Goal: Book appointment/travel/reservation

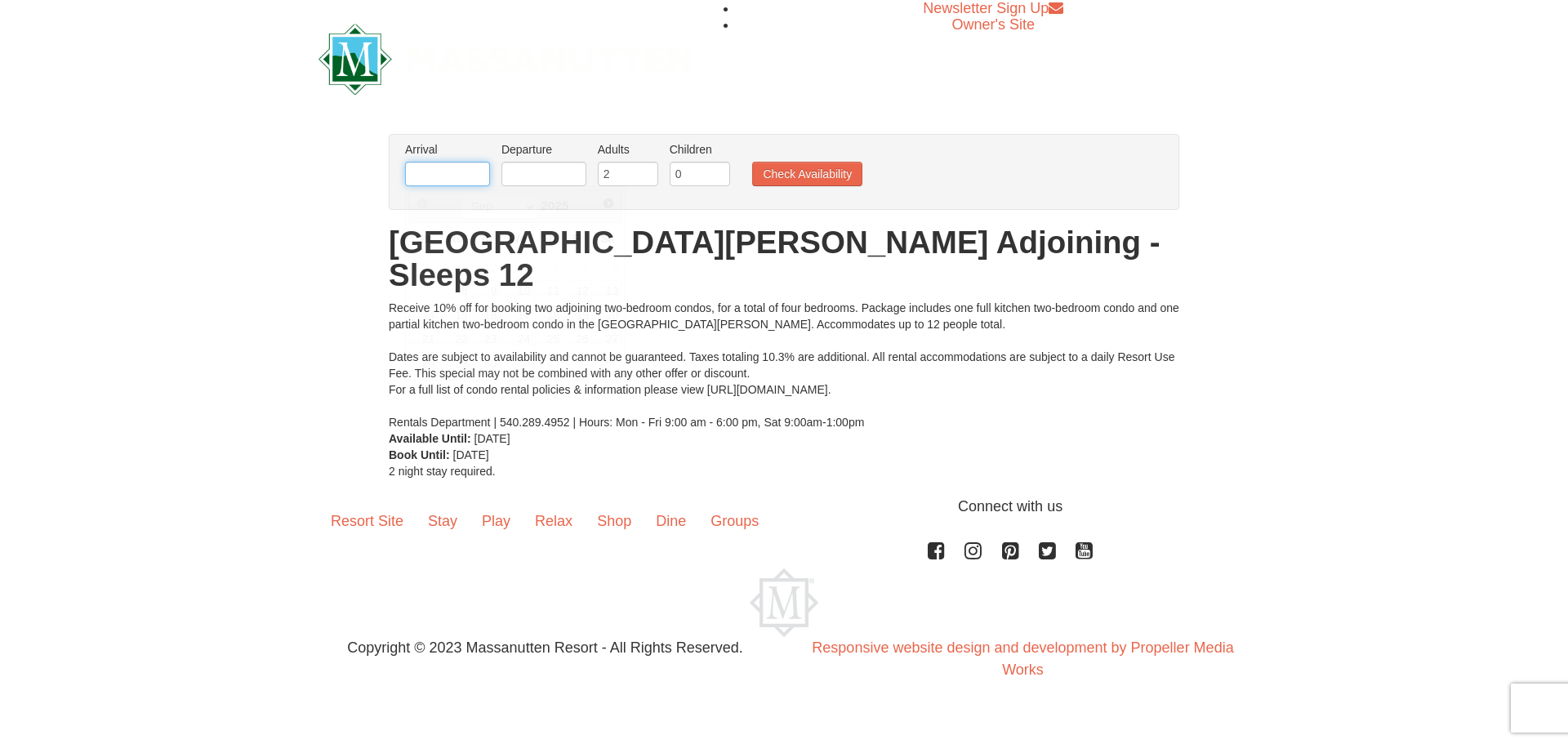
click at [459, 176] on input "text" at bounding box center [448, 173] width 85 height 24
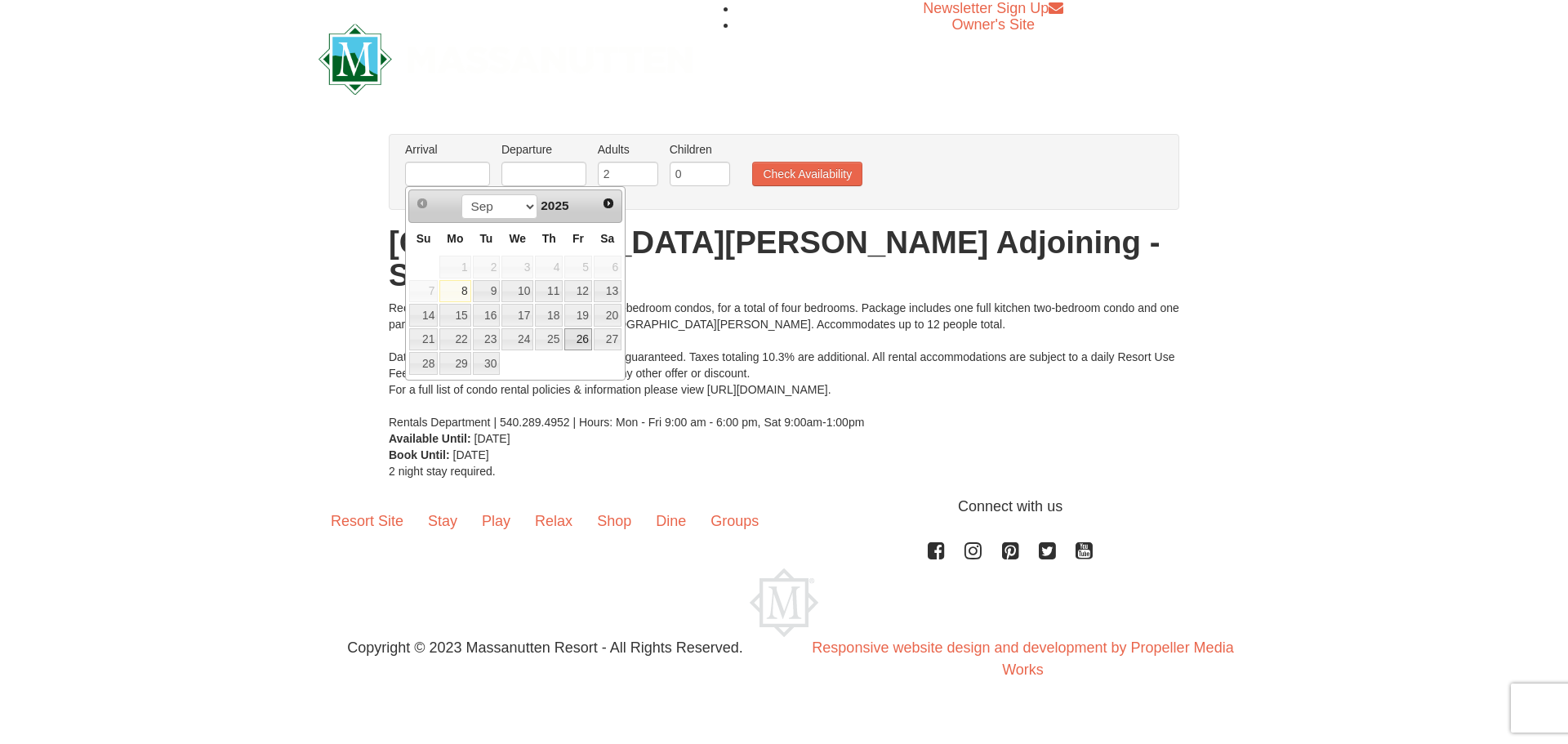
click at [588, 340] on link "26" at bounding box center [578, 340] width 28 height 23
type input "[DATE]"
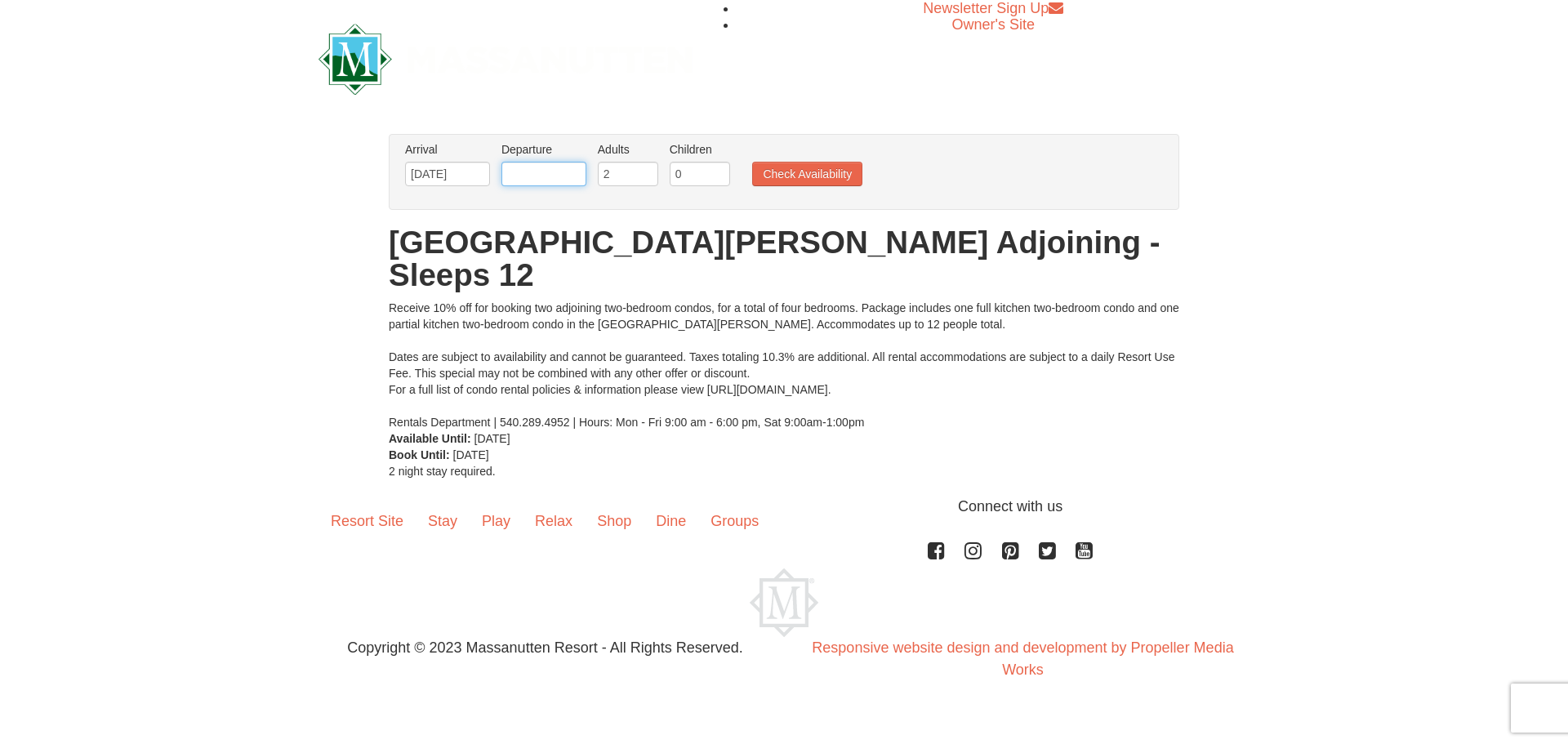
click at [556, 174] on input "text" at bounding box center [544, 173] width 85 height 24
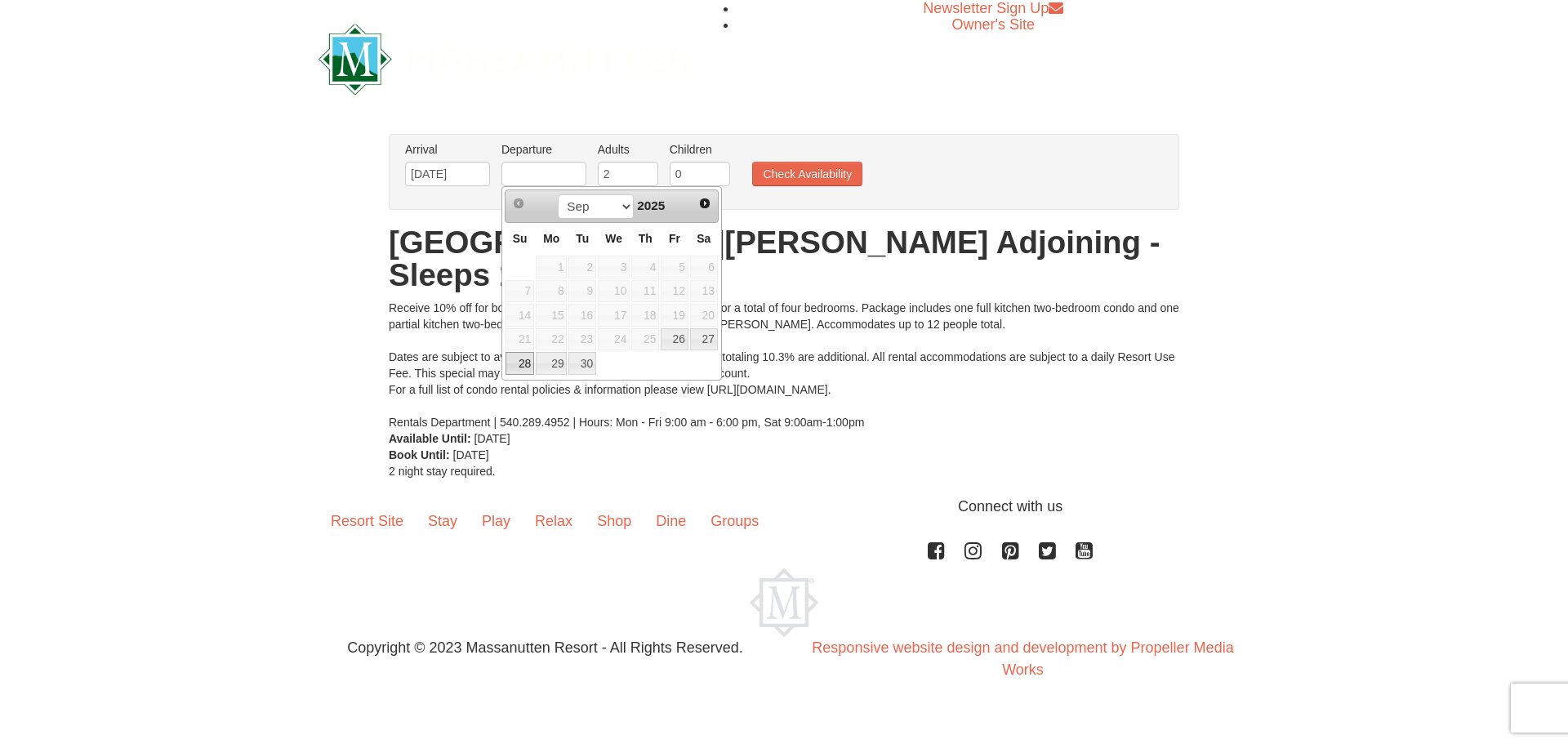
click at [523, 362] on link "28" at bounding box center [519, 363] width 29 height 23
type input "[DATE]"
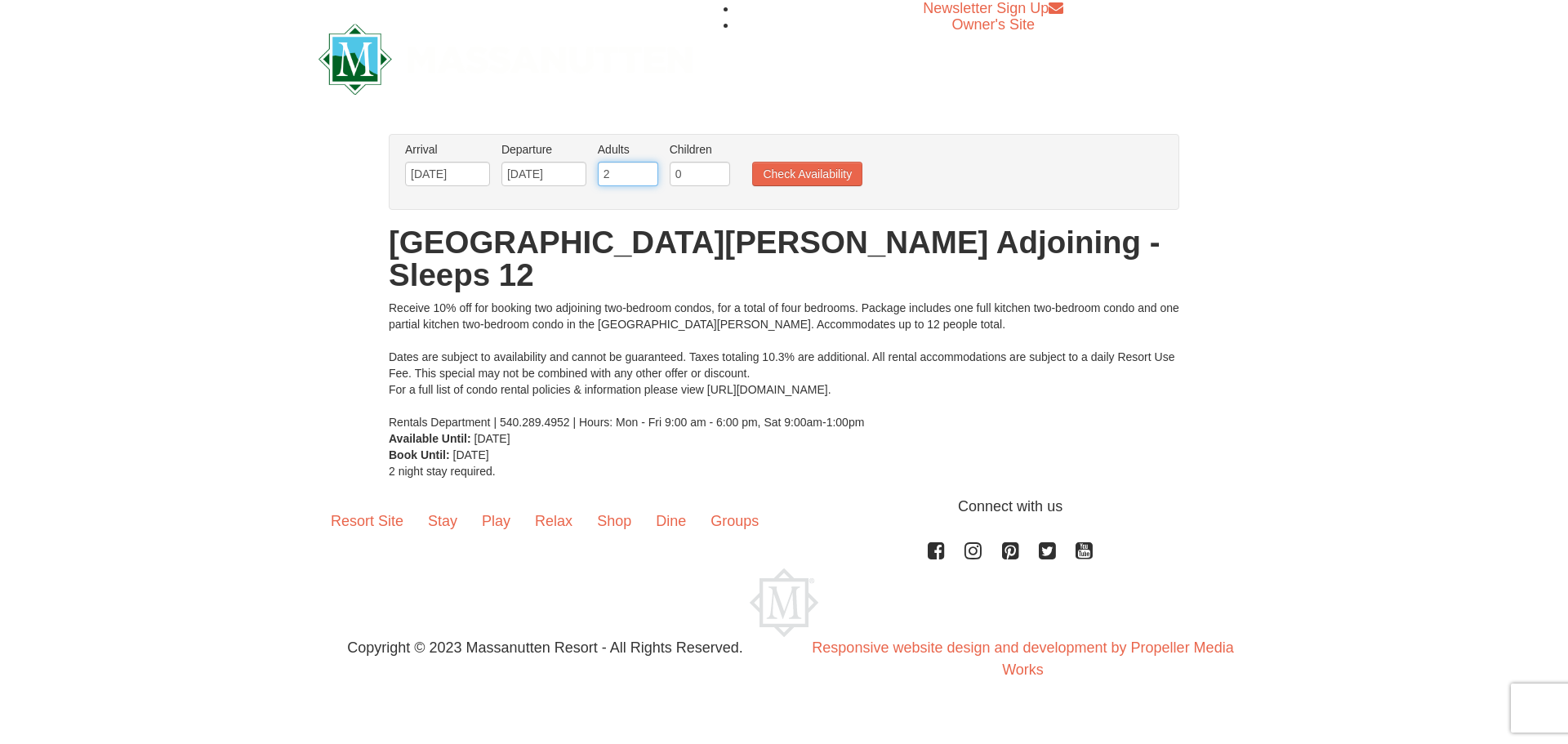
click at [622, 180] on input "2" at bounding box center [628, 173] width 61 height 24
drag, startPoint x: 630, startPoint y: 176, endPoint x: 590, endPoint y: 176, distance: 40.0
click at [590, 176] on ul "Arrival Please format dates MM/DD/YYYY Please format dates MM/DD/YYYY 09/26/202…" at bounding box center [775, 167] width 749 height 53
type input "8"
click at [818, 172] on button "Check Availability" at bounding box center [807, 173] width 110 height 24
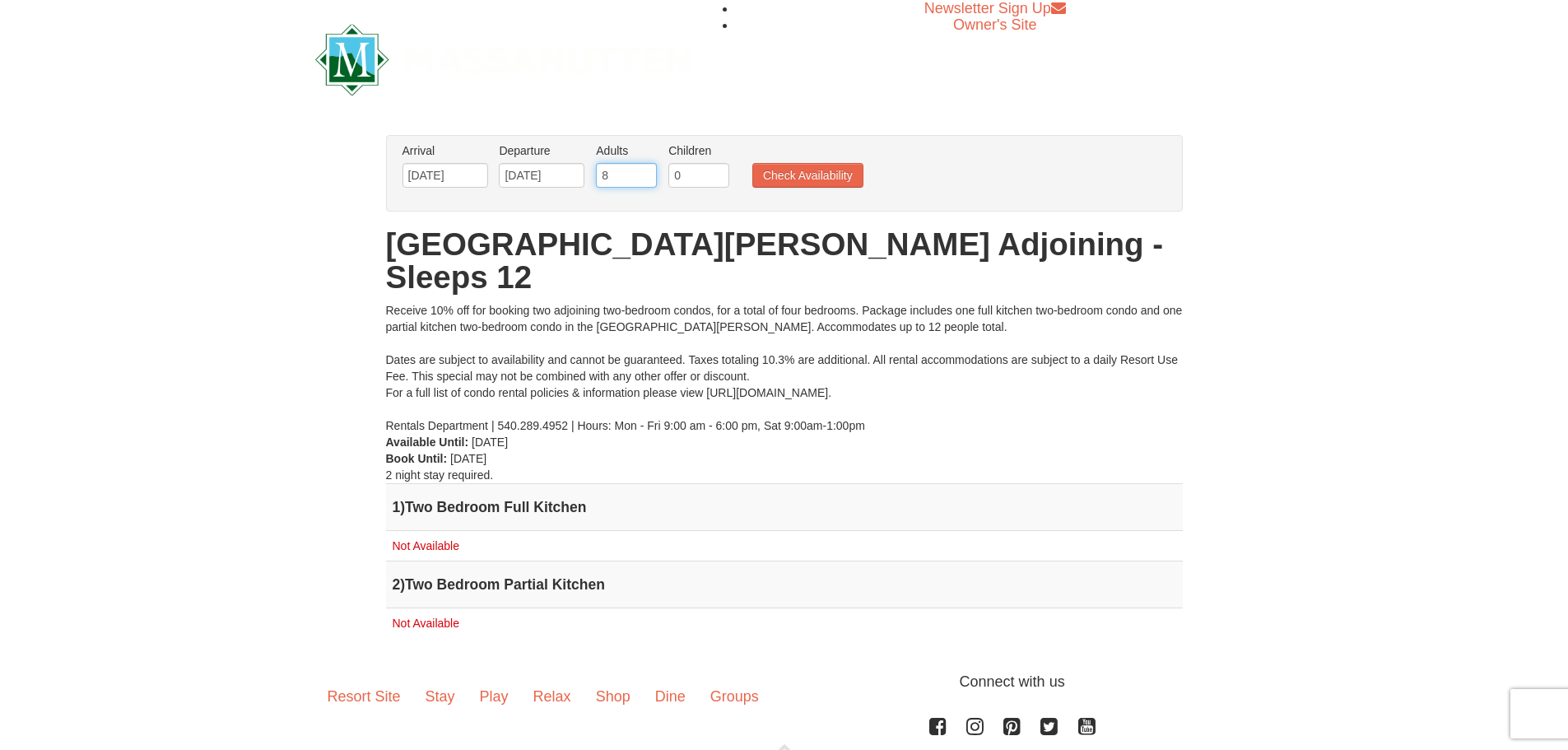
click at [628, 177] on input "8" at bounding box center [627, 175] width 61 height 24
click at [628, 177] on input "8" at bounding box center [627, 175] width 61 height 24
type input "6"
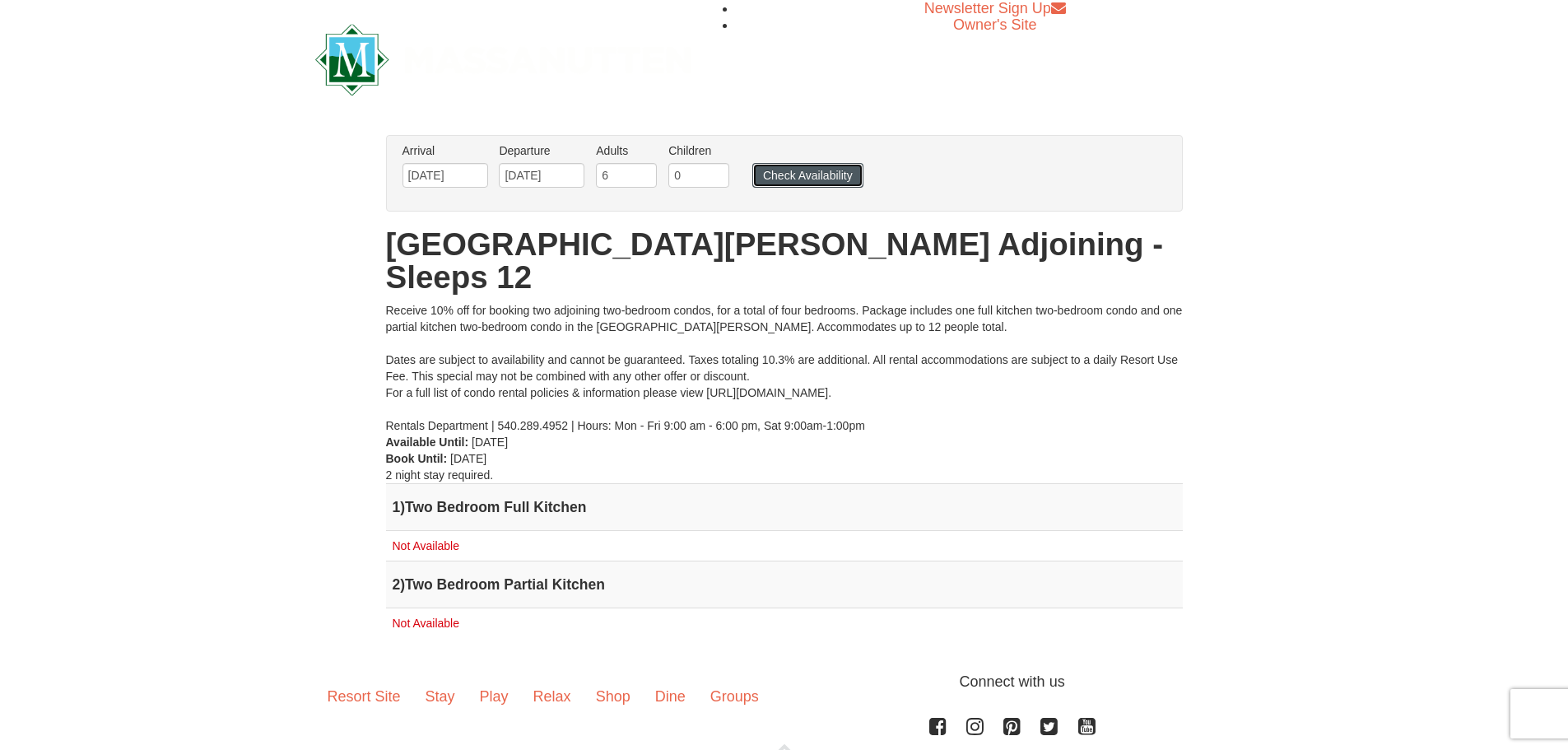
click at [842, 170] on button "Check Availability" at bounding box center [808, 175] width 111 height 24
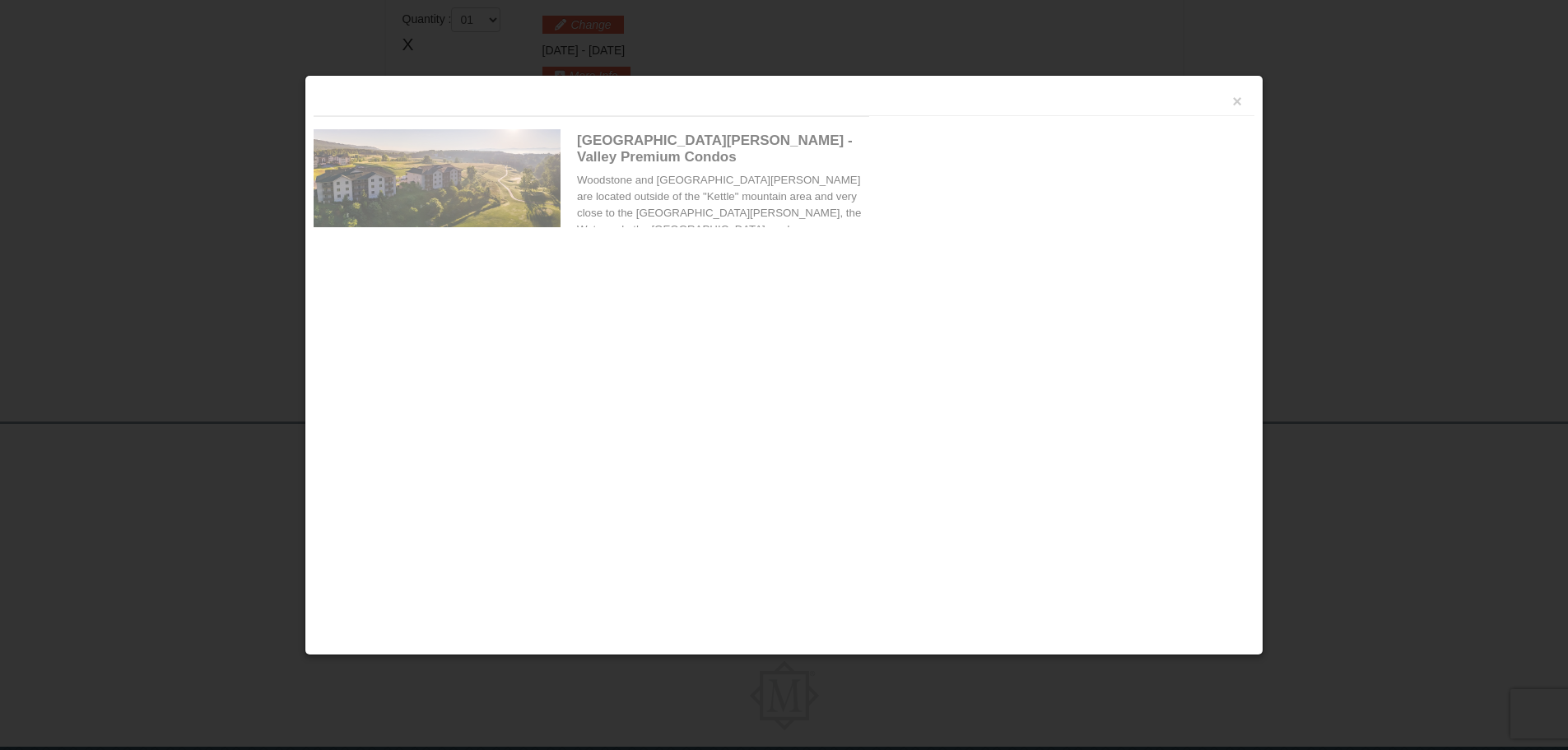
scroll to position [503, 0]
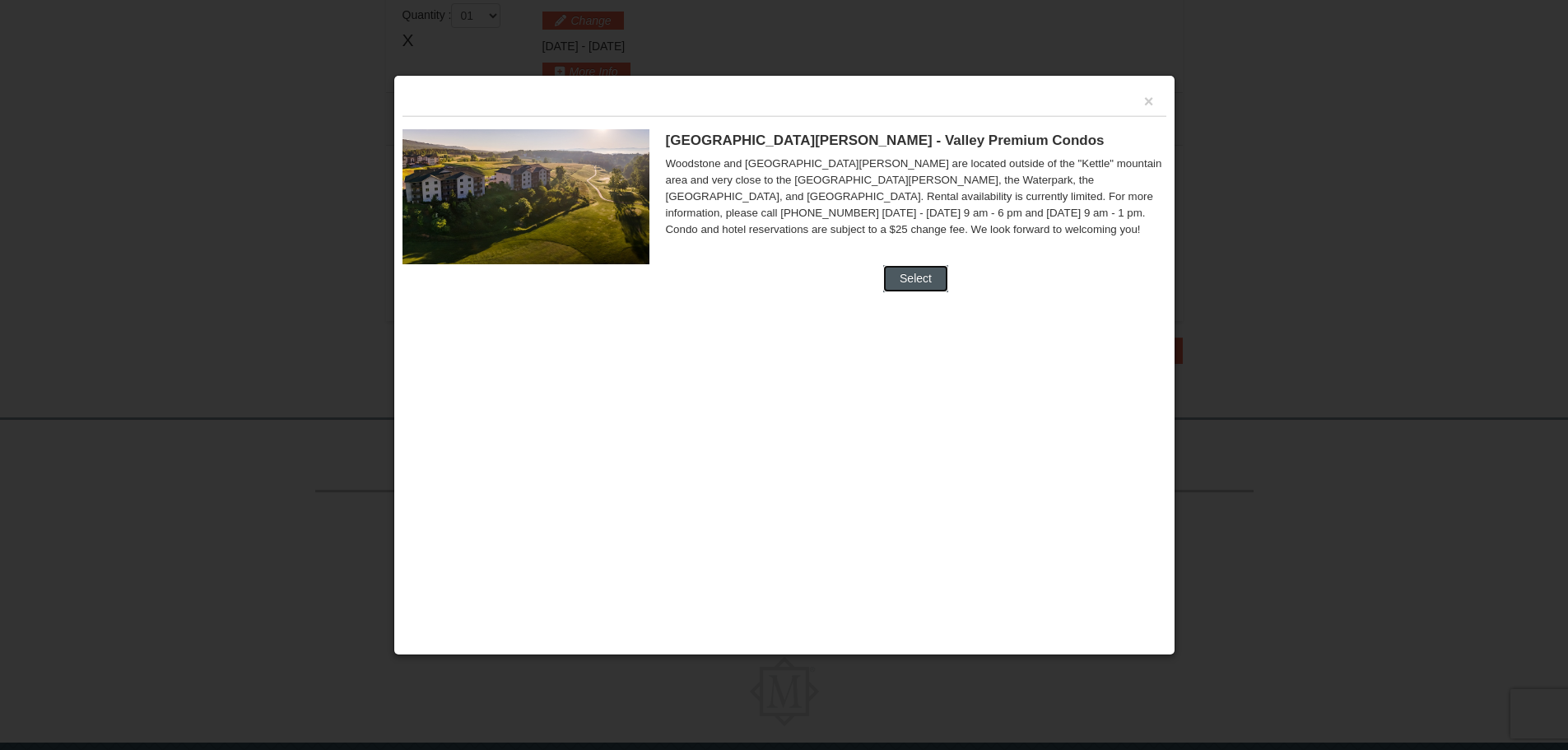
click at [924, 282] on button "Select" at bounding box center [915, 278] width 65 height 26
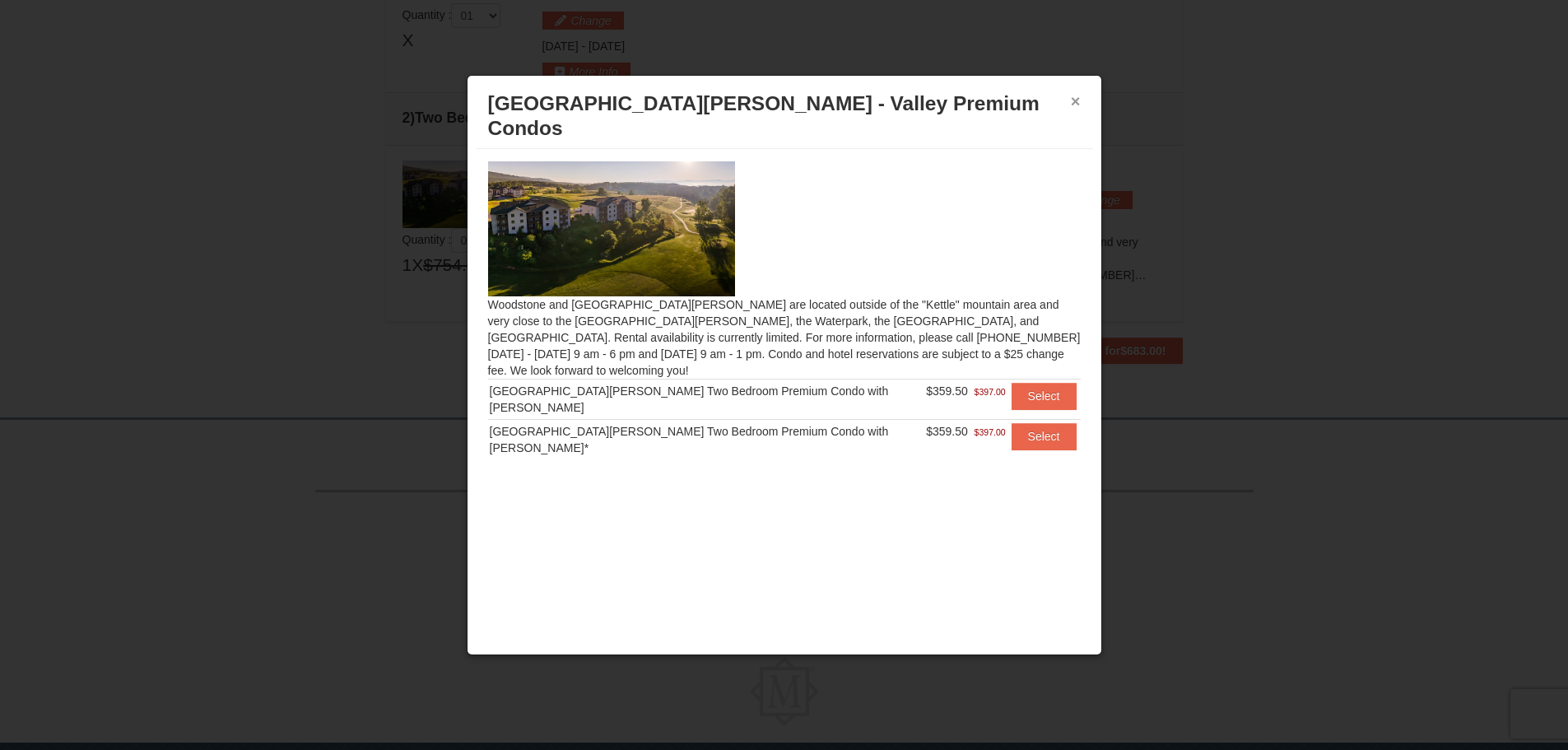
click at [1078, 93] on button "×" at bounding box center [1075, 101] width 10 height 17
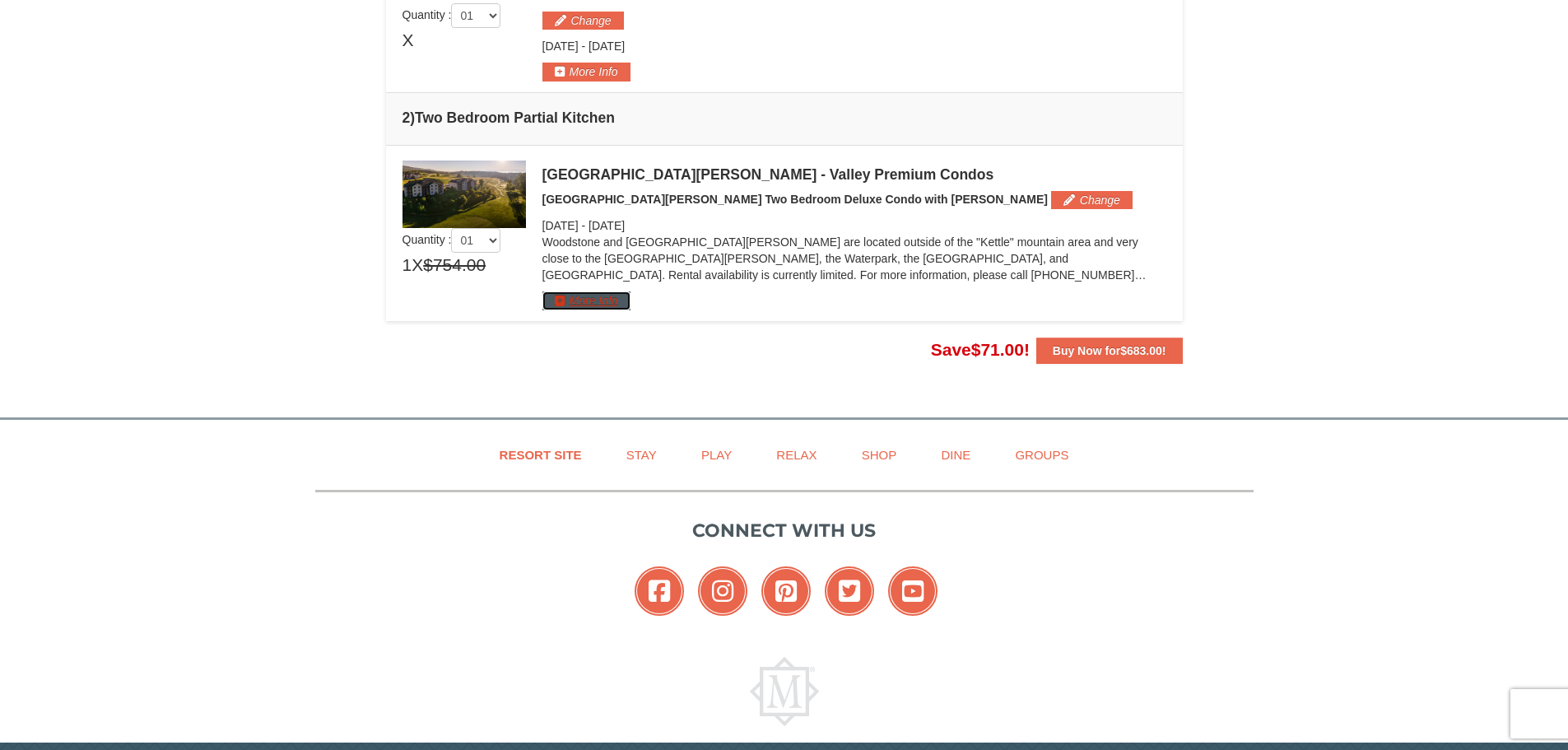
click at [623, 309] on button "More Info" at bounding box center [586, 300] width 88 height 18
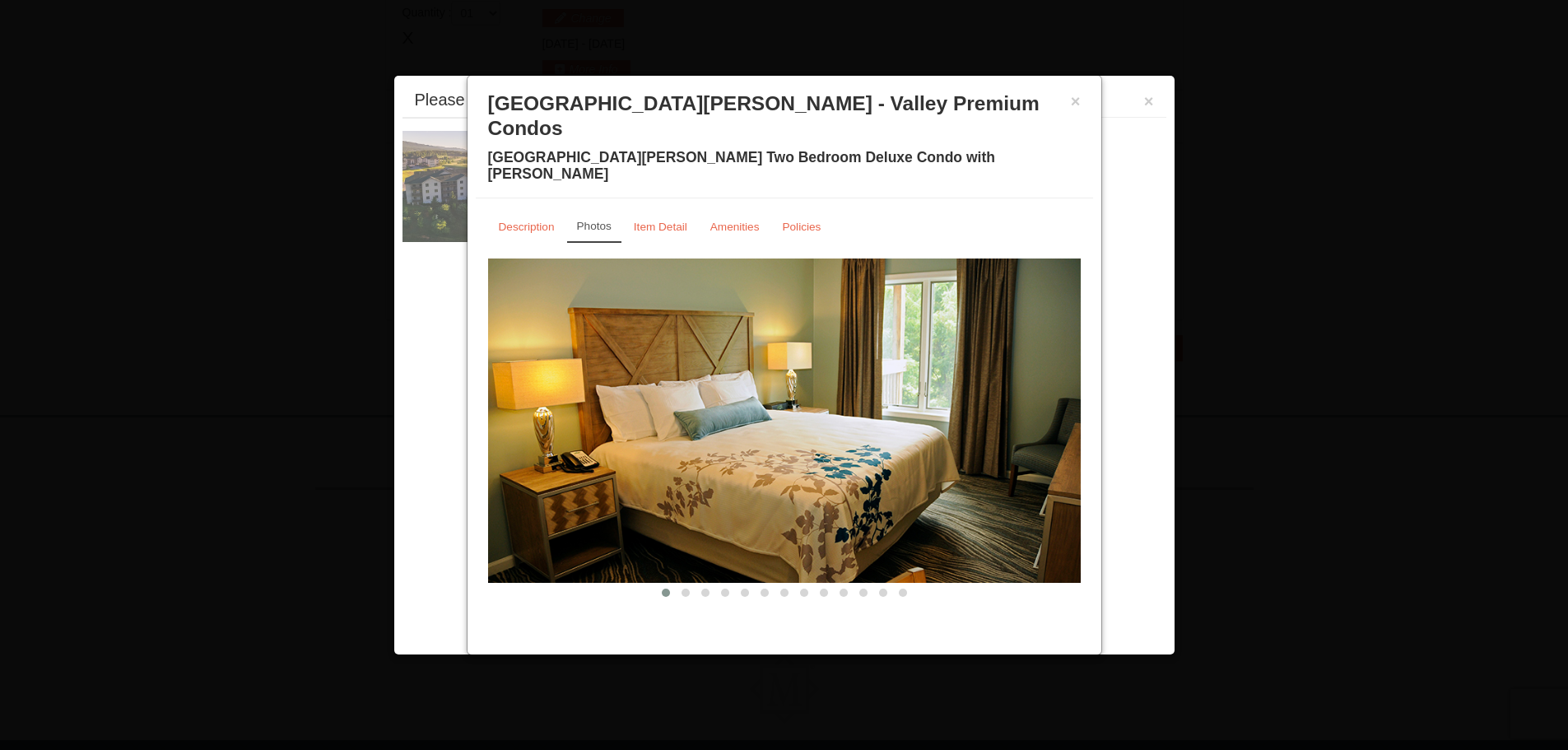
scroll to position [507, 0]
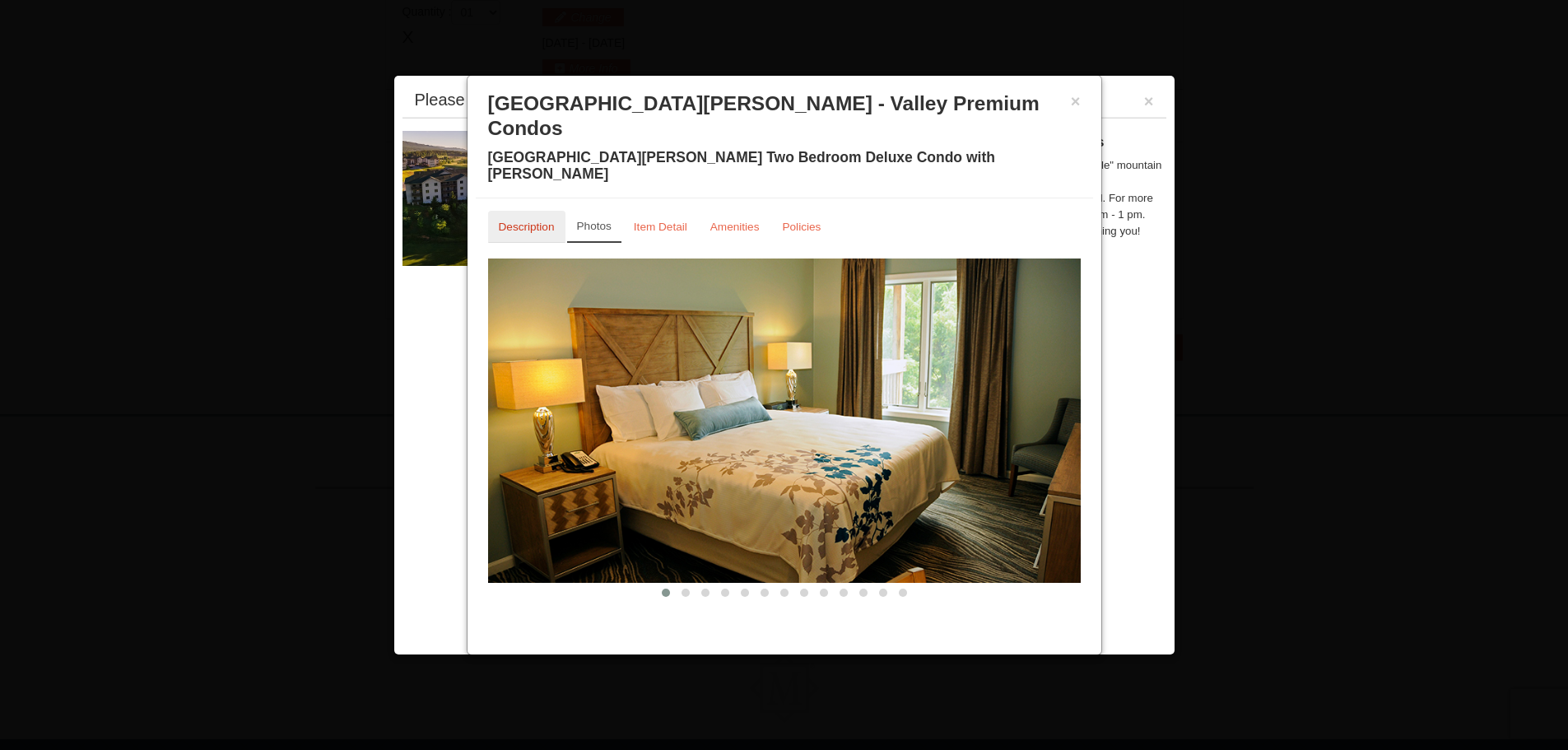
click at [536, 220] on small "Description" at bounding box center [527, 226] width 56 height 12
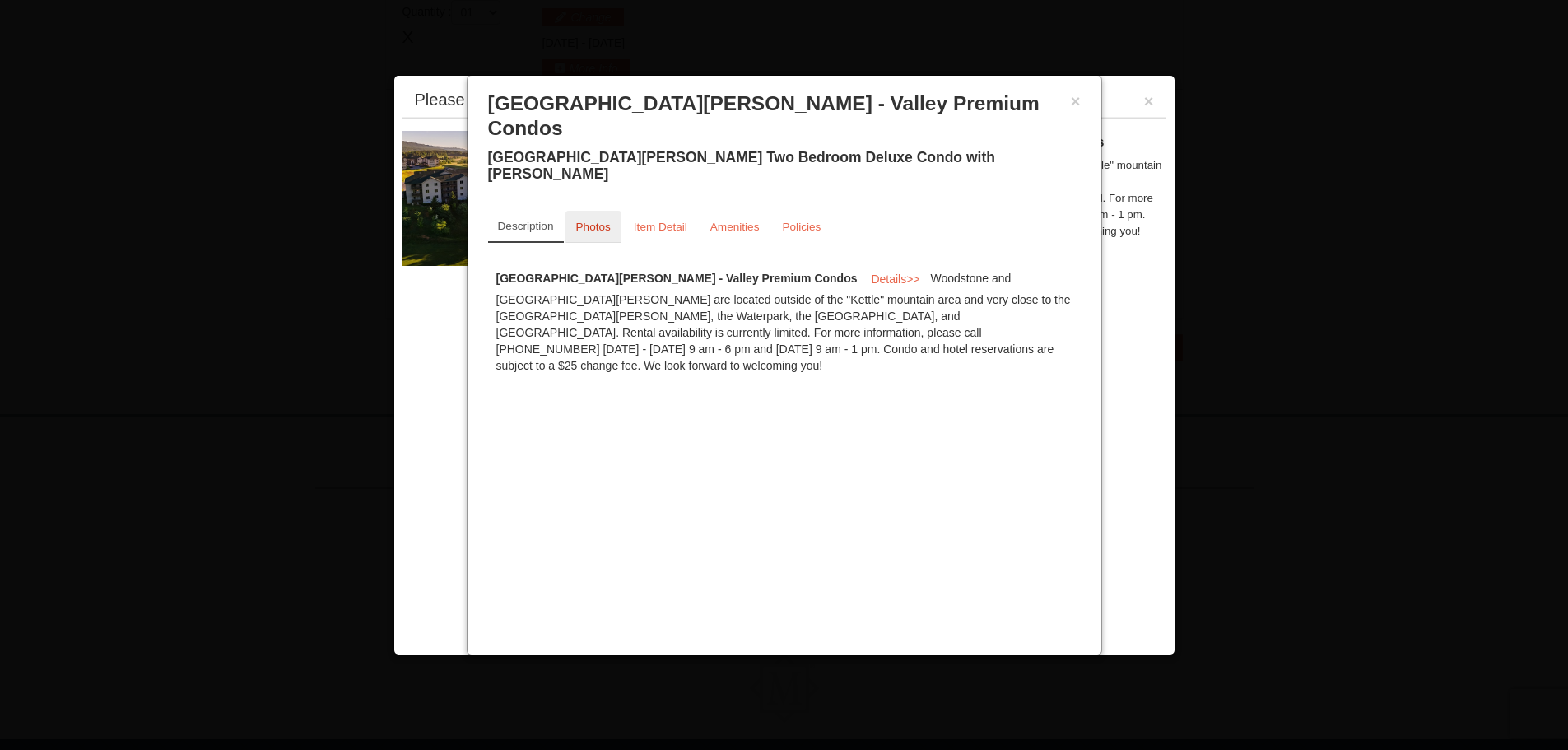
click at [603, 211] on link "Photos" at bounding box center [593, 226] width 56 height 32
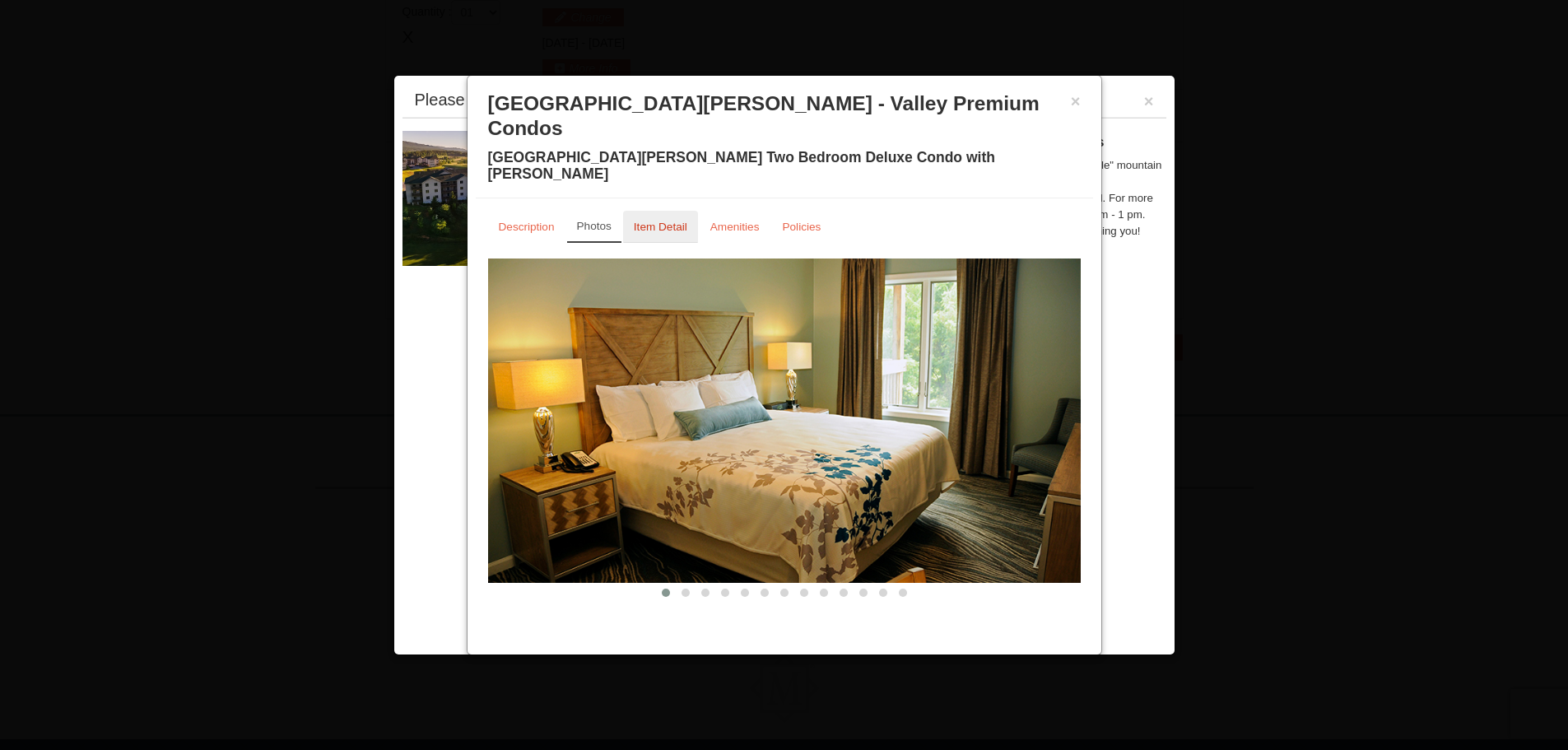
click at [683, 220] on small "Item Detail" at bounding box center [660, 226] width 53 height 12
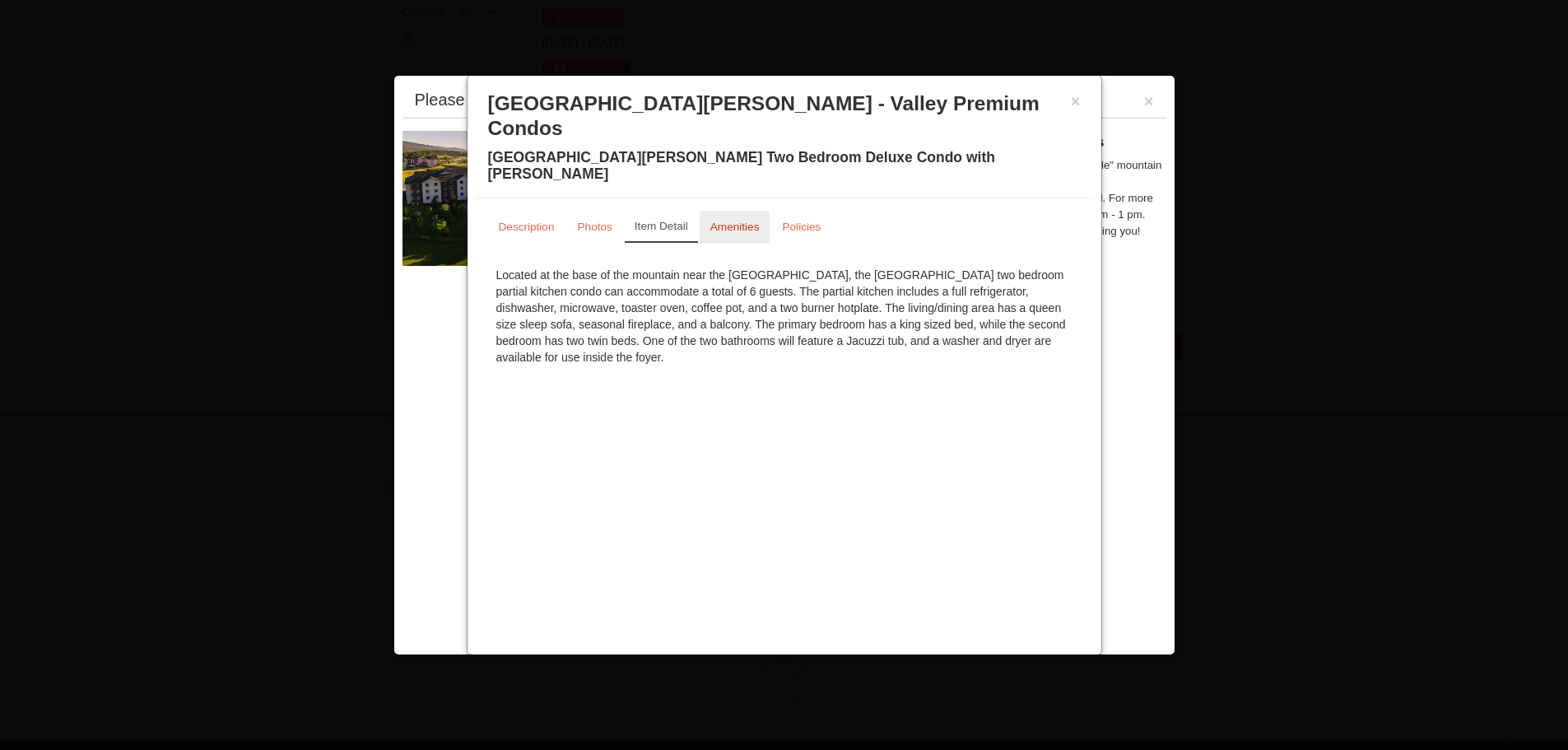
click at [734, 220] on small "Amenities" at bounding box center [735, 226] width 50 height 12
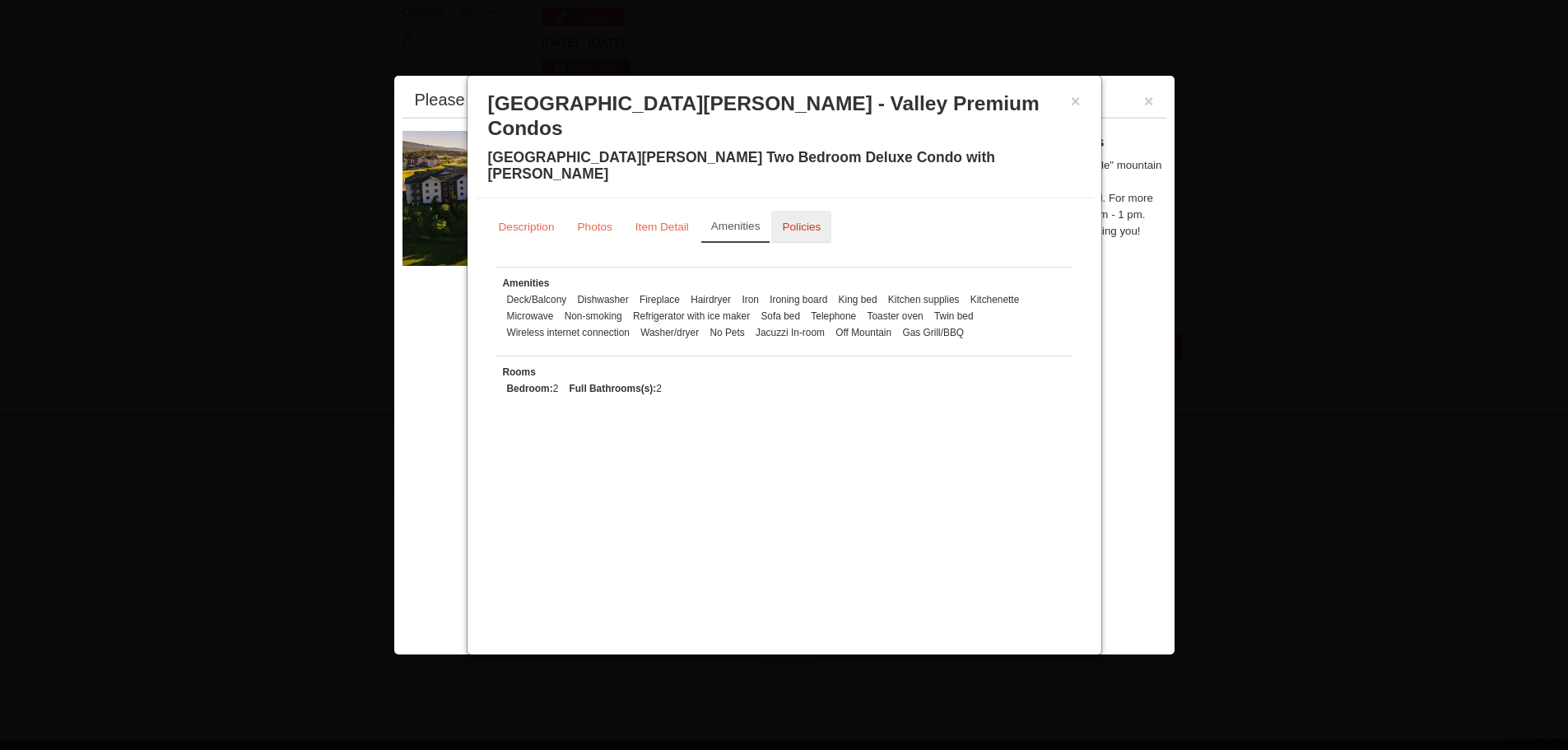
click at [778, 211] on link "Policies" at bounding box center [801, 226] width 60 height 32
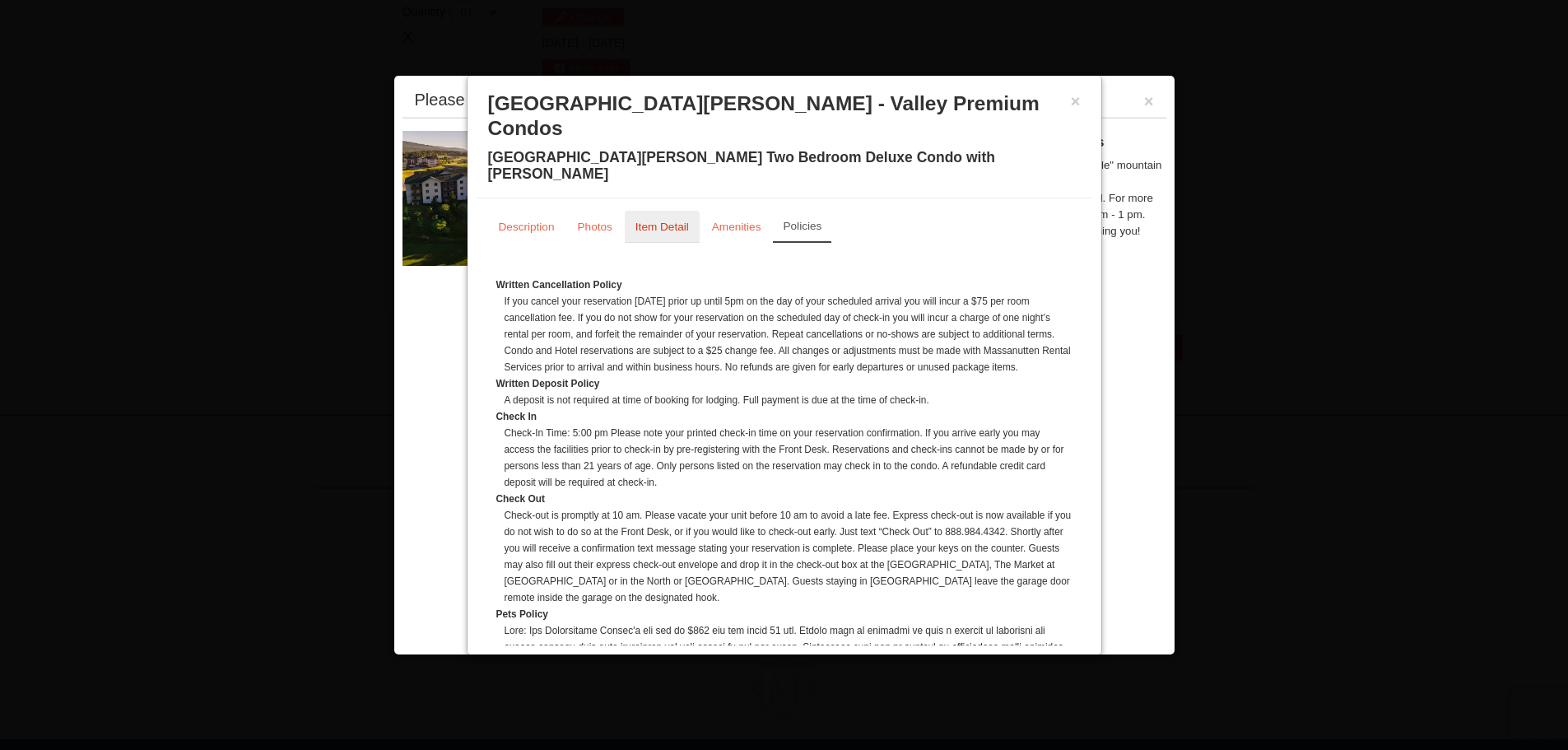
click at [661, 220] on small "Item Detail" at bounding box center [662, 226] width 53 height 12
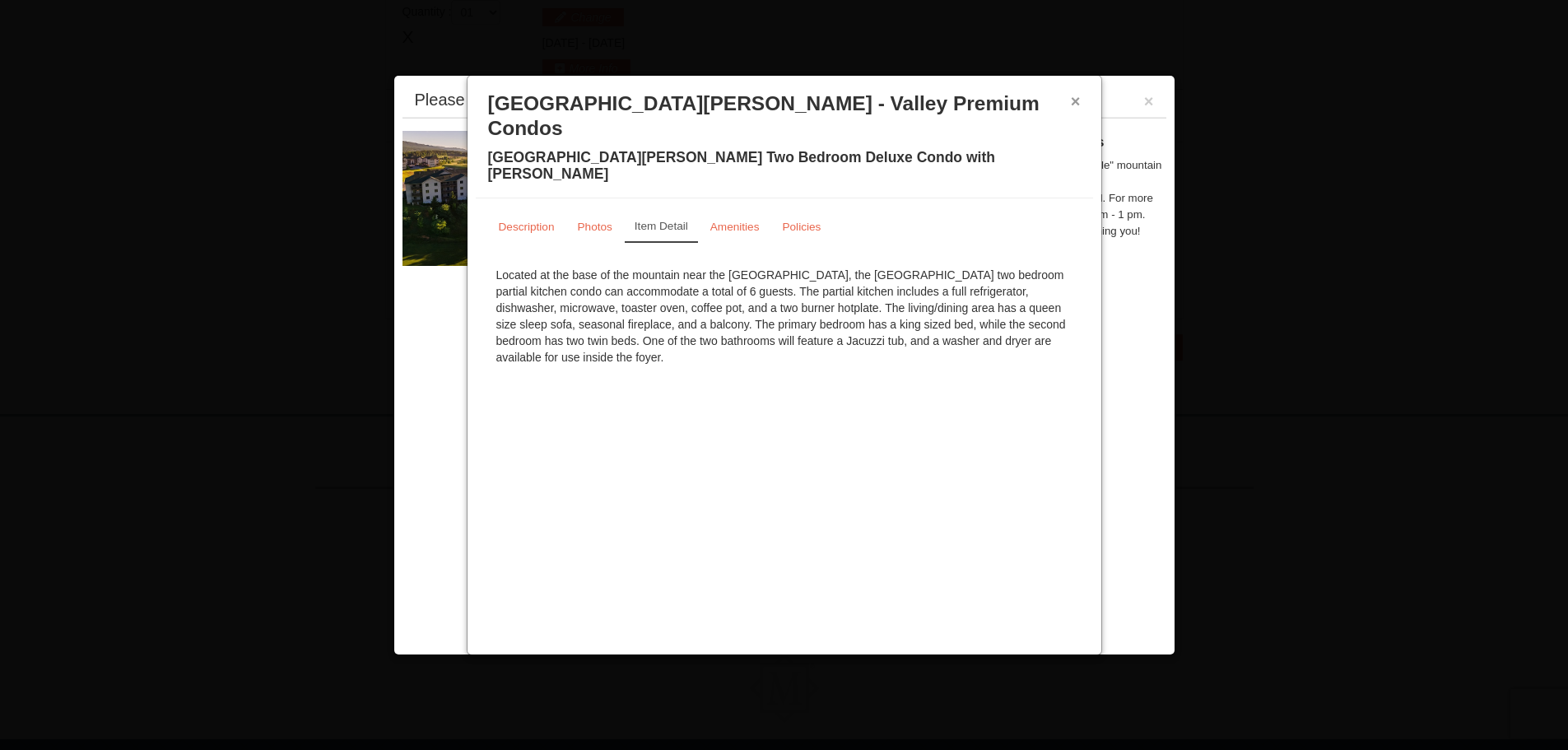
click at [1076, 94] on button "×" at bounding box center [1075, 101] width 10 height 17
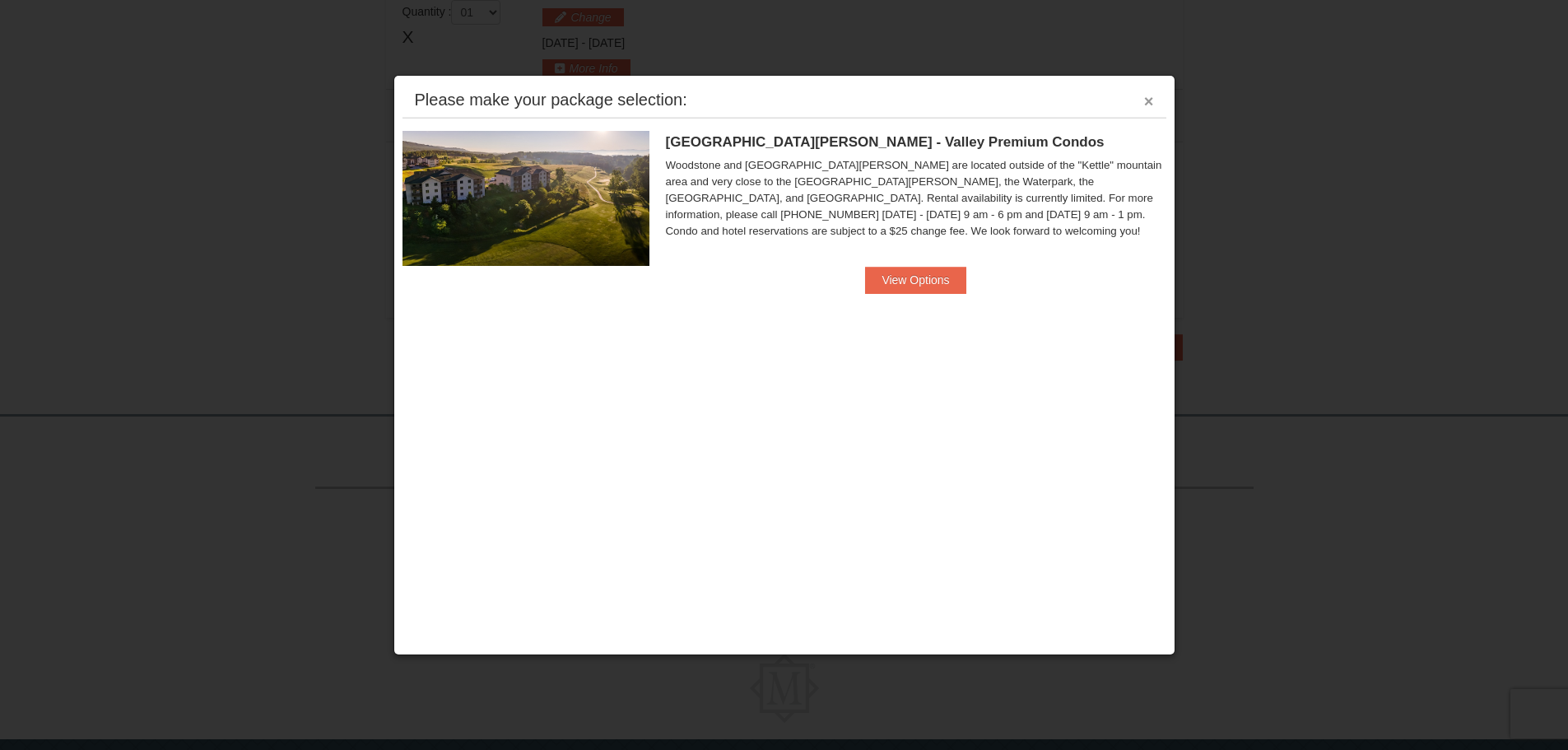
click at [1153, 101] on button "×" at bounding box center [1148, 101] width 10 height 17
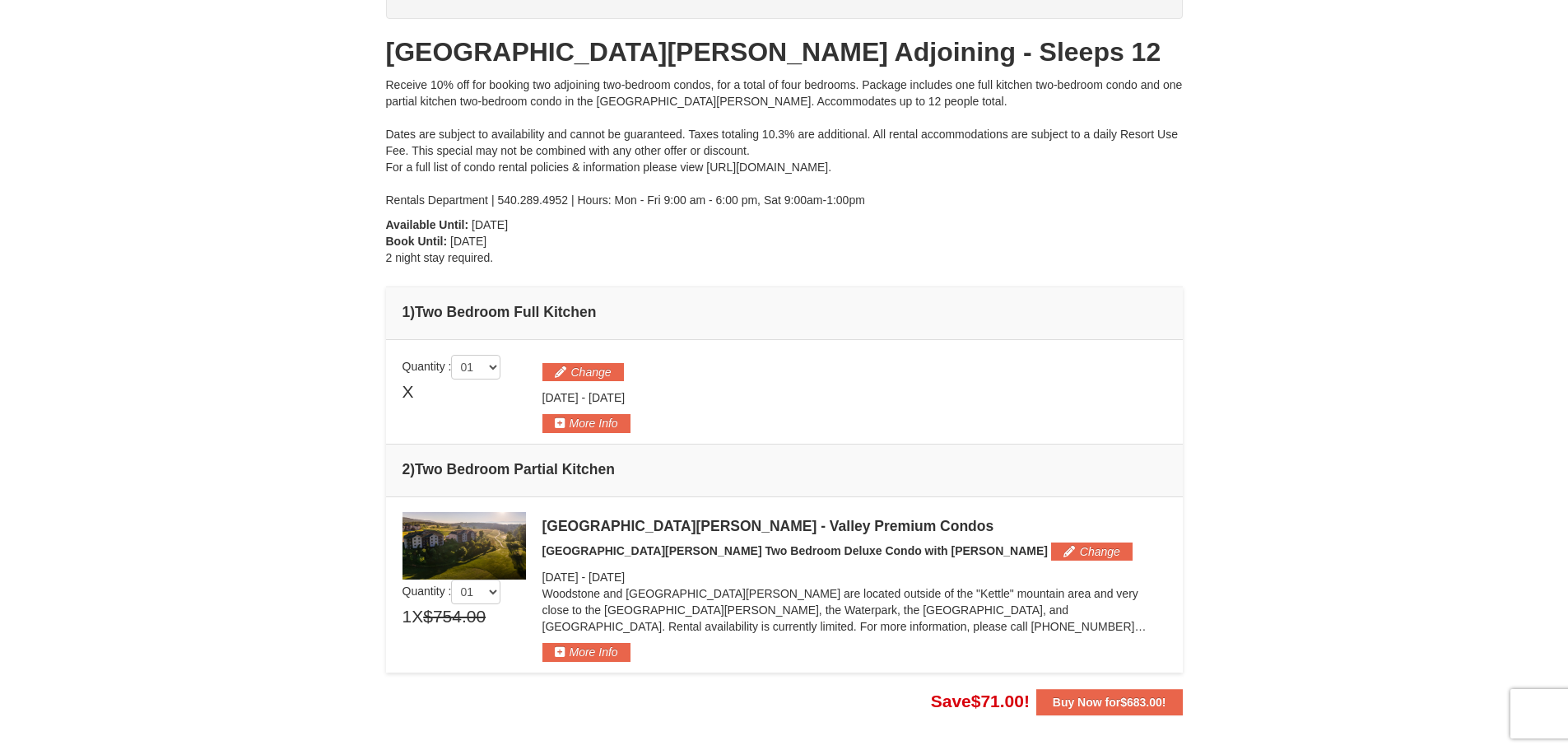
scroll to position [0, 0]
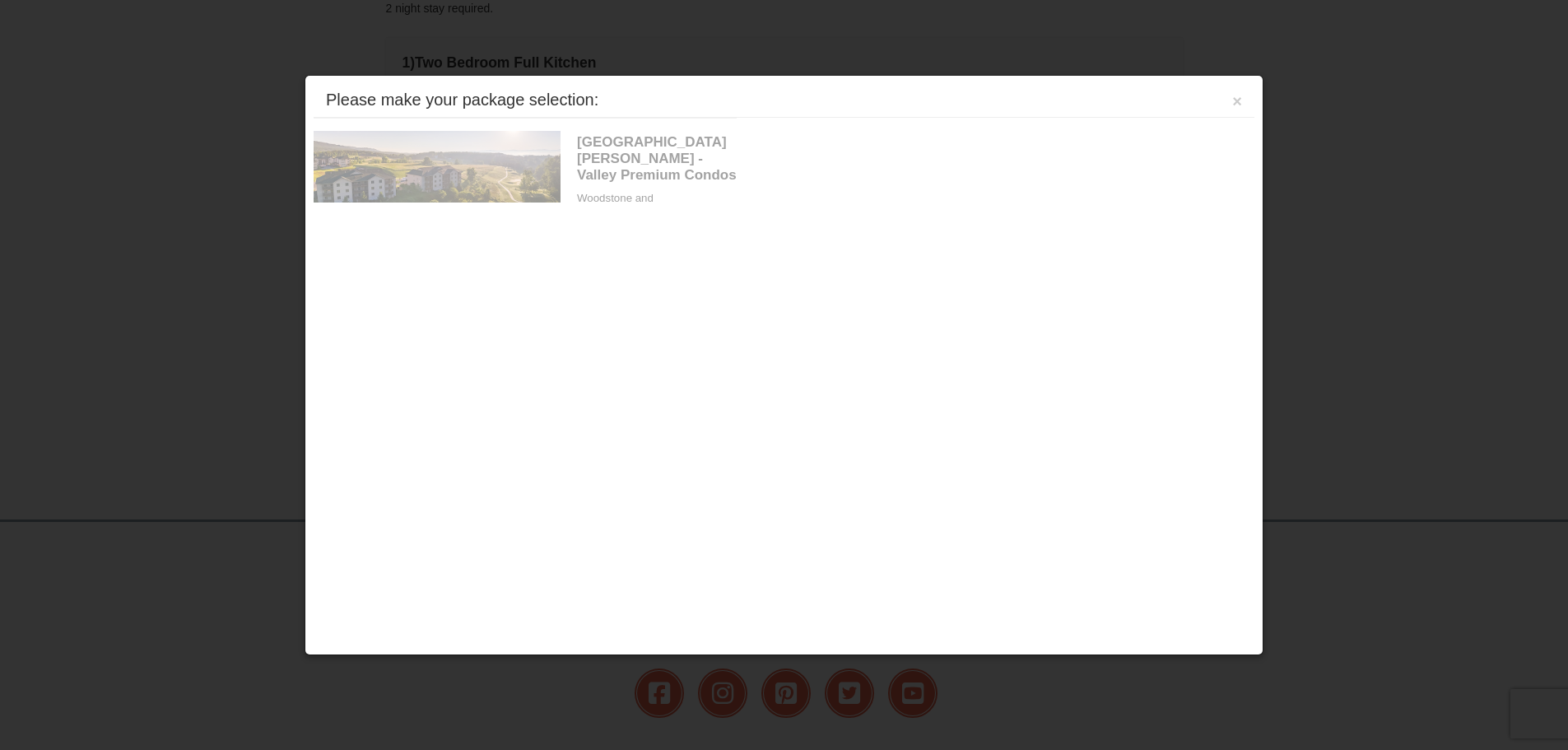
scroll to position [503, 0]
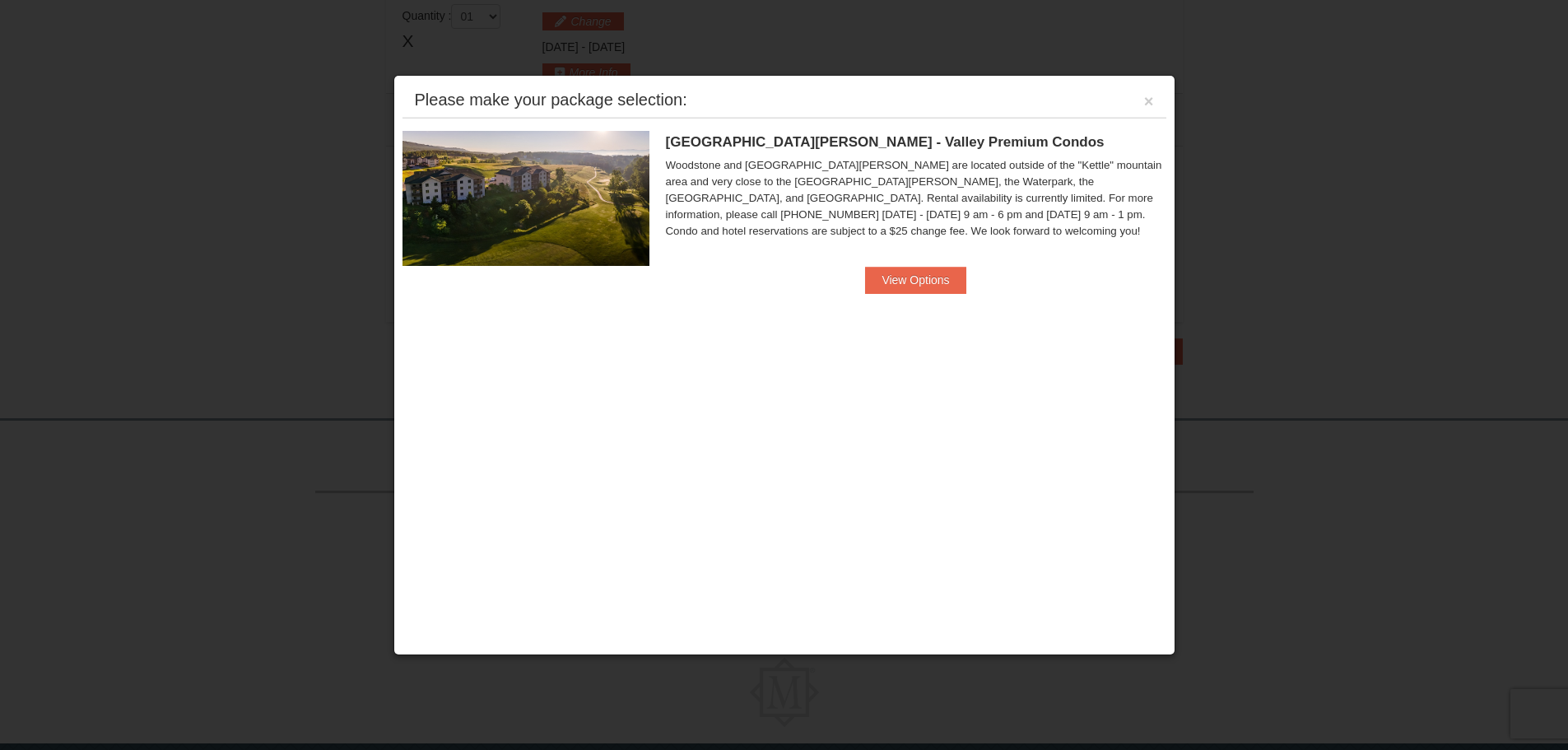
click at [932, 298] on ul "Woodstone Meadows - Valley Premium Condos Woodstone and Woodstone Casa de Campo…" at bounding box center [784, 212] width 764 height 188
click at [900, 280] on button "View Options" at bounding box center [915, 280] width 101 height 26
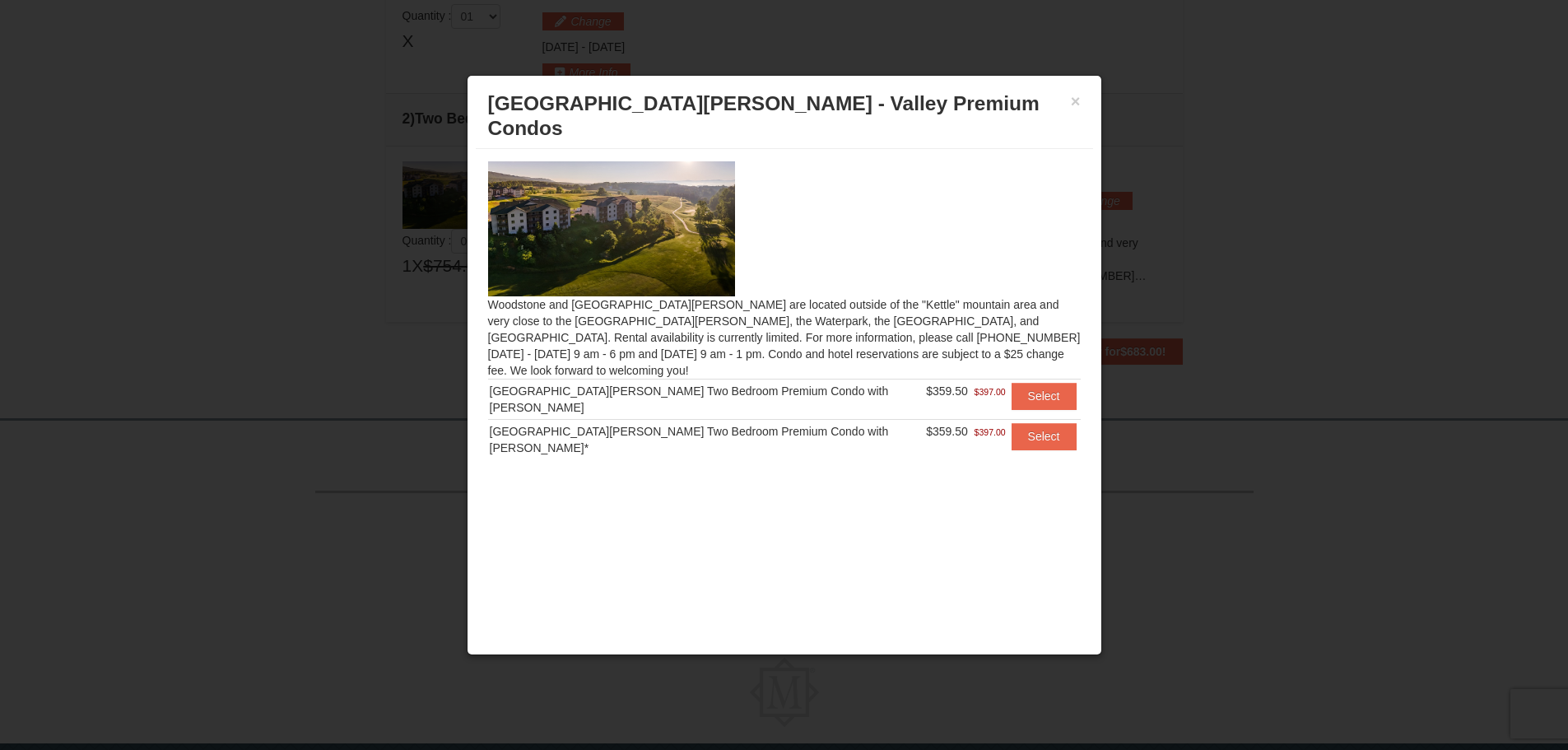
click at [1066, 94] on h3 "[GEOGRAPHIC_DATA][PERSON_NAME] - Valley Premium Condos" at bounding box center [784, 116] width 593 height 50
click at [1075, 108] on button "×" at bounding box center [1075, 101] width 10 height 17
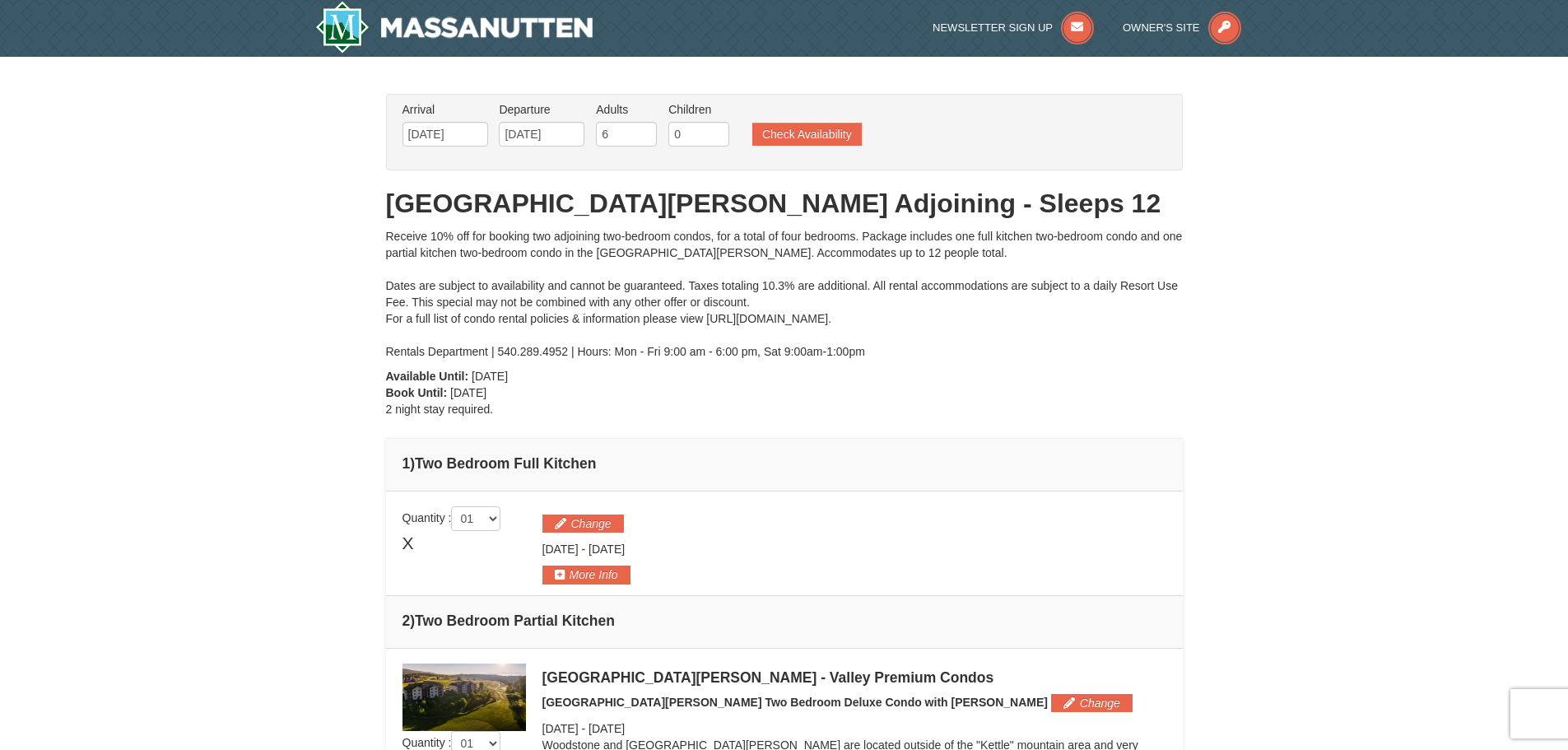
scroll to position [0, 0]
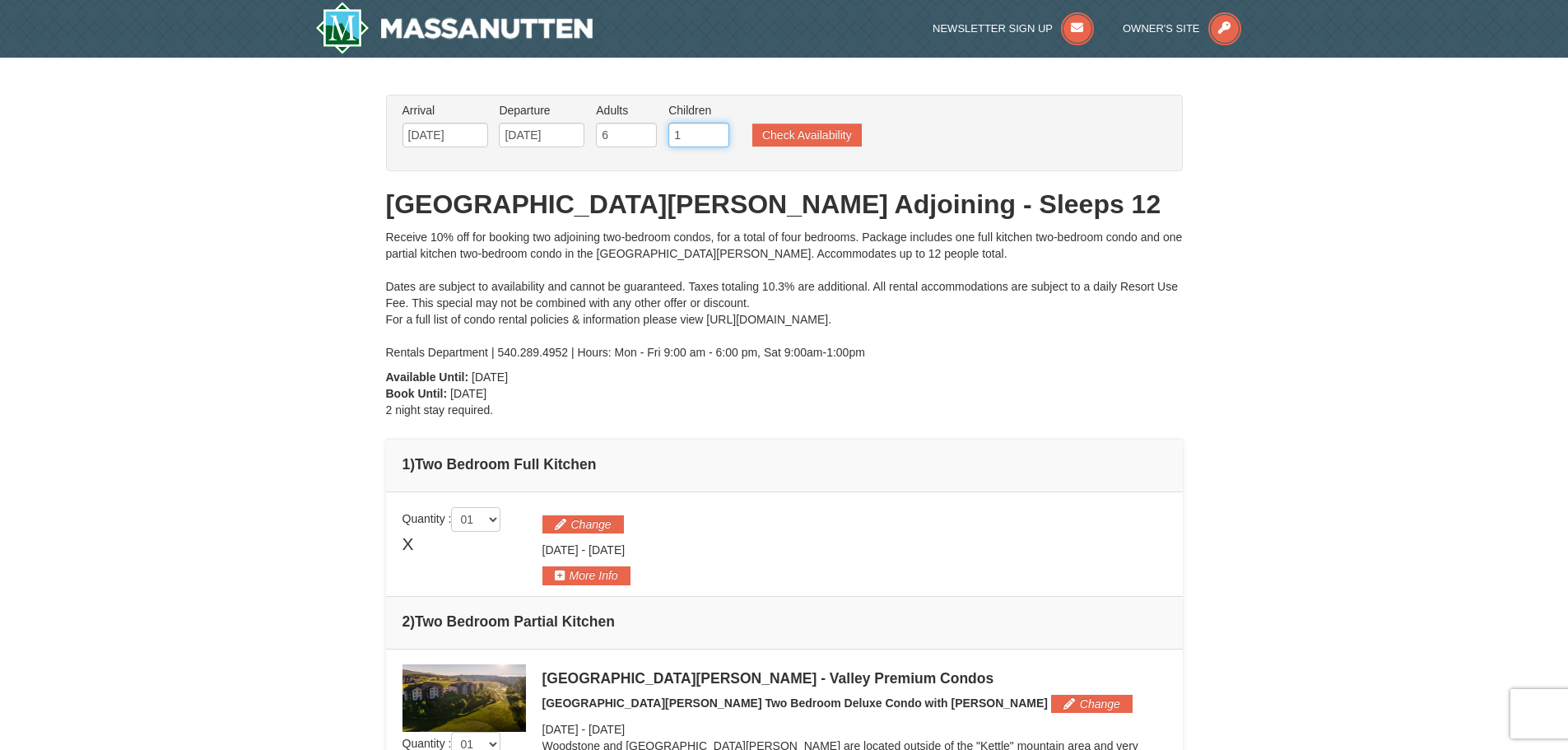
click at [716, 130] on input "1" at bounding box center [699, 135] width 61 height 24
click at [716, 130] on input "2" at bounding box center [699, 135] width 61 height 24
click at [716, 130] on input "3" at bounding box center [699, 135] width 61 height 24
type input "4"
click at [716, 130] on input "4" at bounding box center [699, 135] width 61 height 24
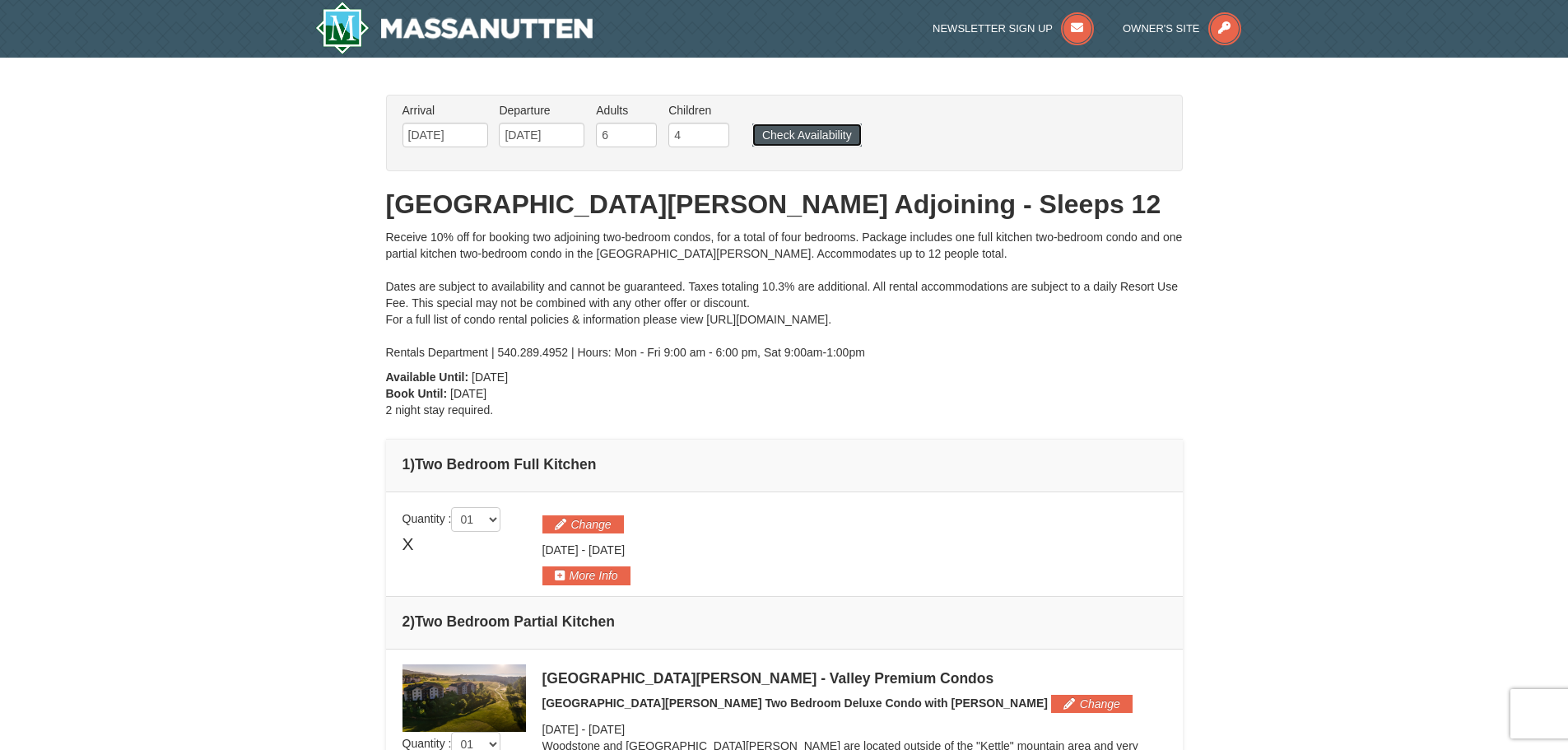
click at [798, 136] on button "Check Availability" at bounding box center [807, 135] width 109 height 23
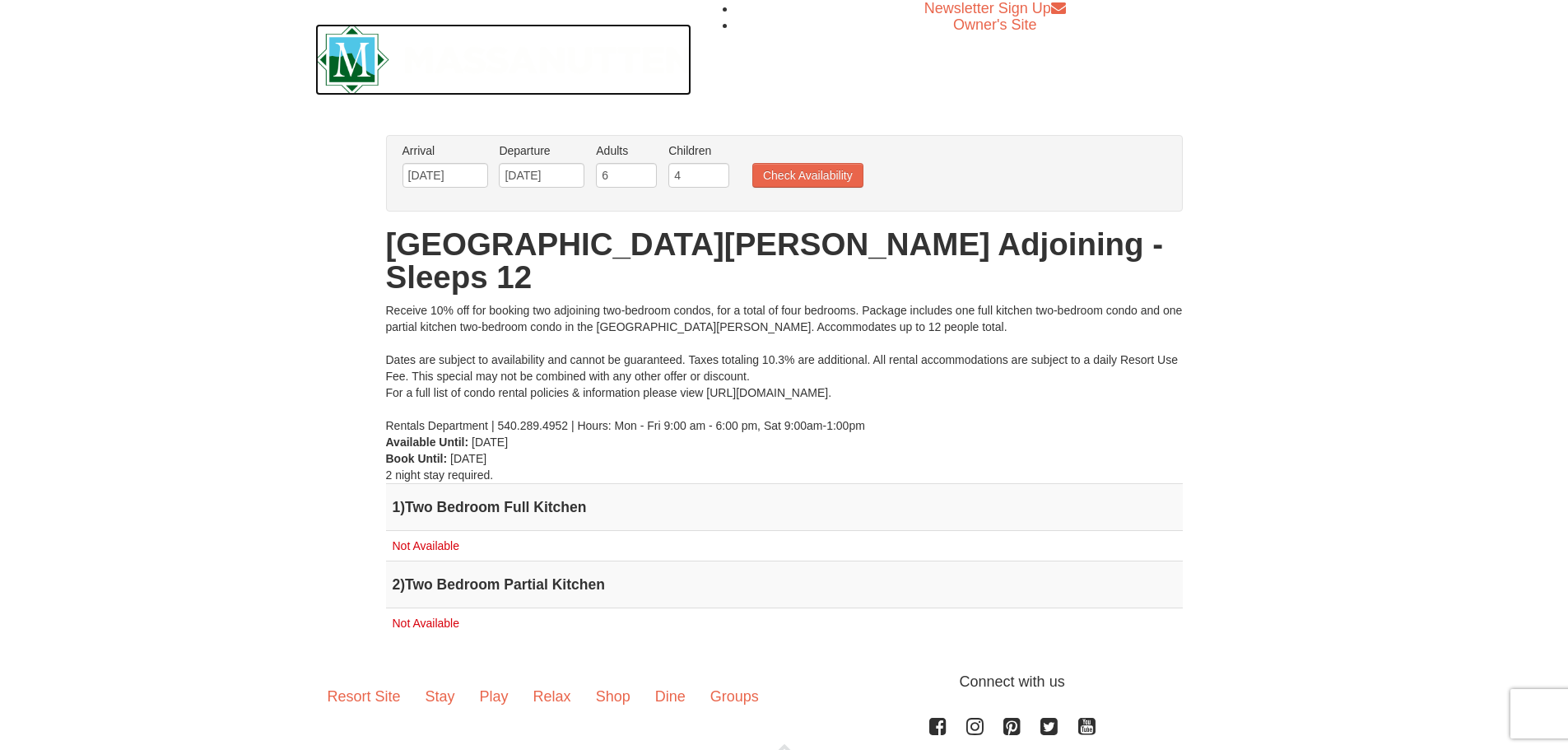
click at [347, 54] on img at bounding box center [503, 59] width 377 height 72
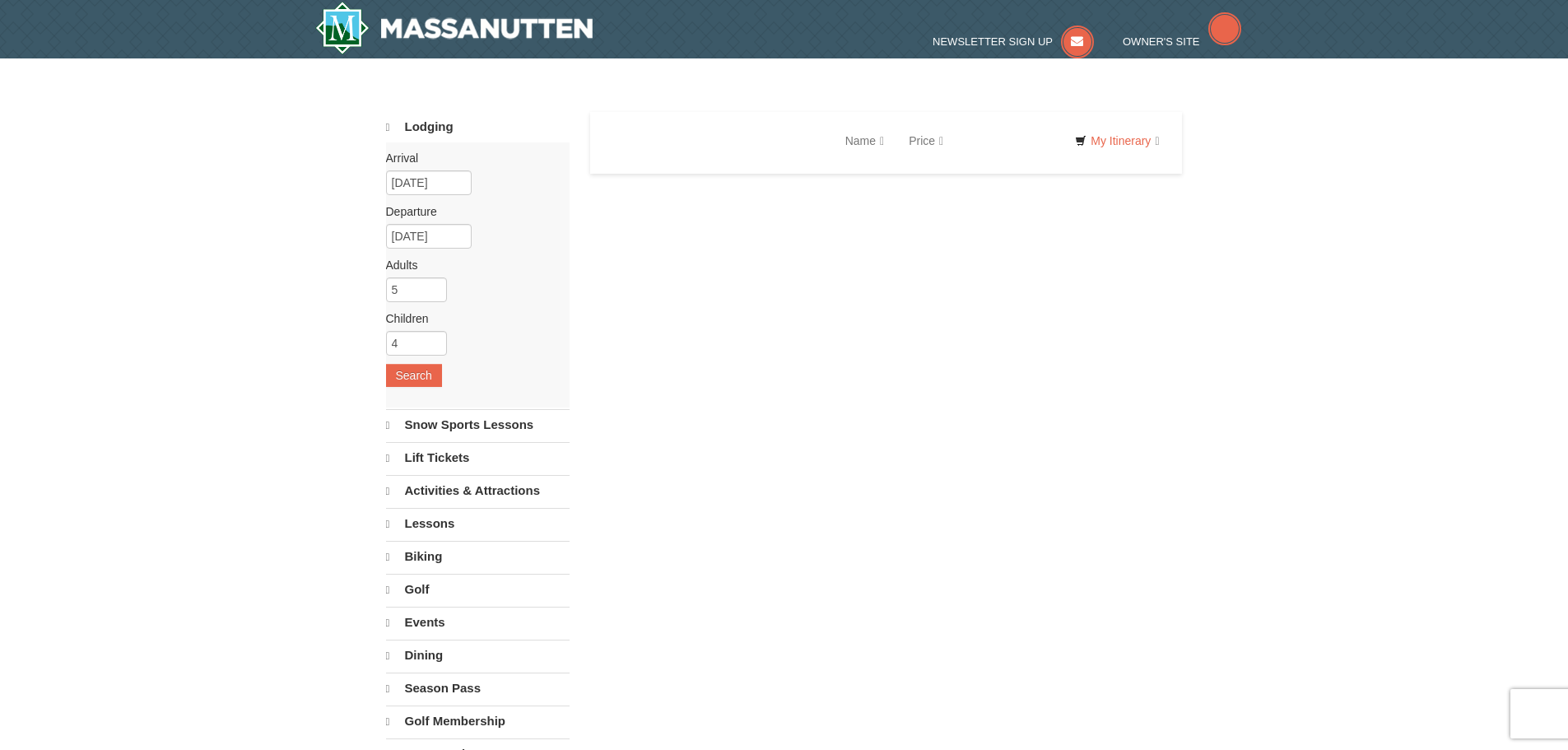
select select "9"
